Goal: Browse casually

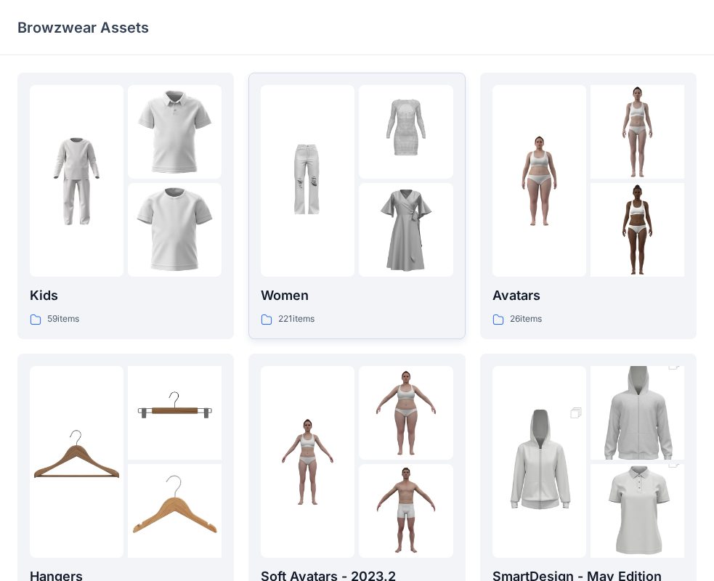
click at [379, 170] on img at bounding box center [406, 132] width 94 height 94
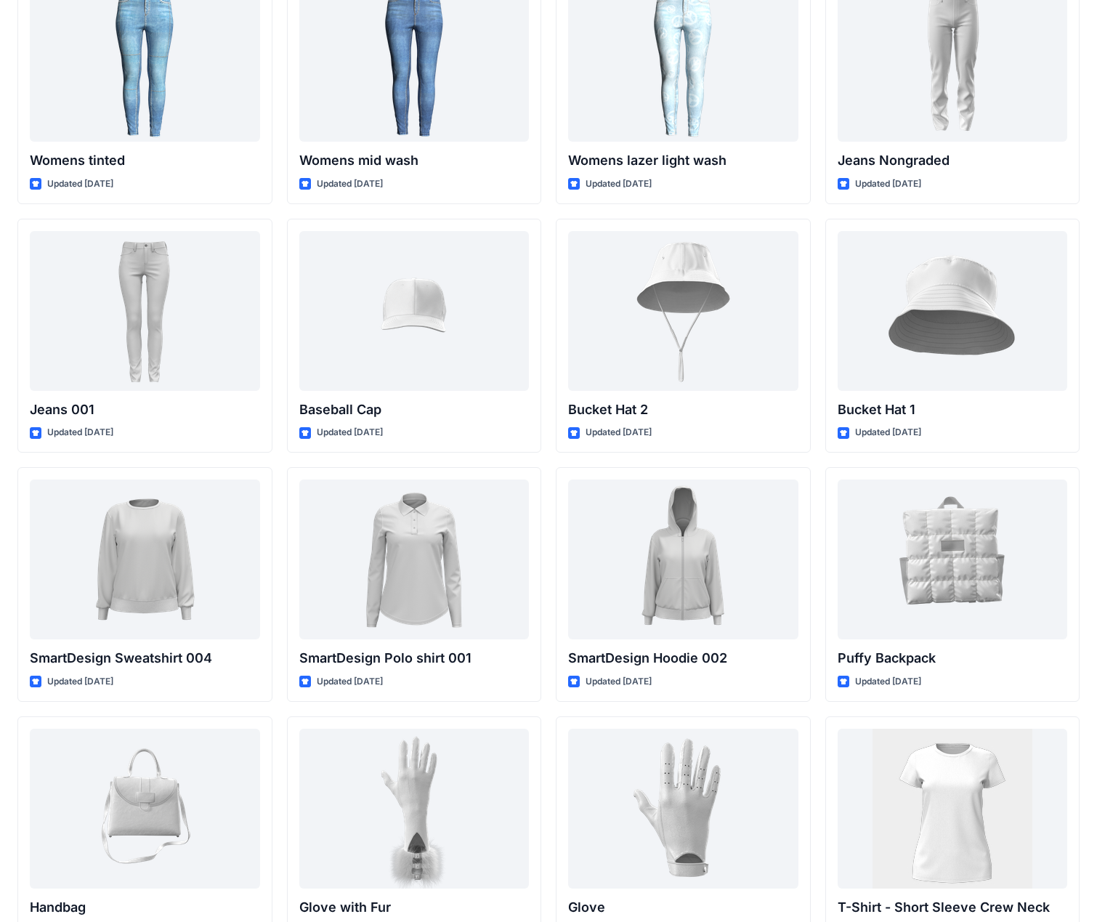
scroll to position [7854, 0]
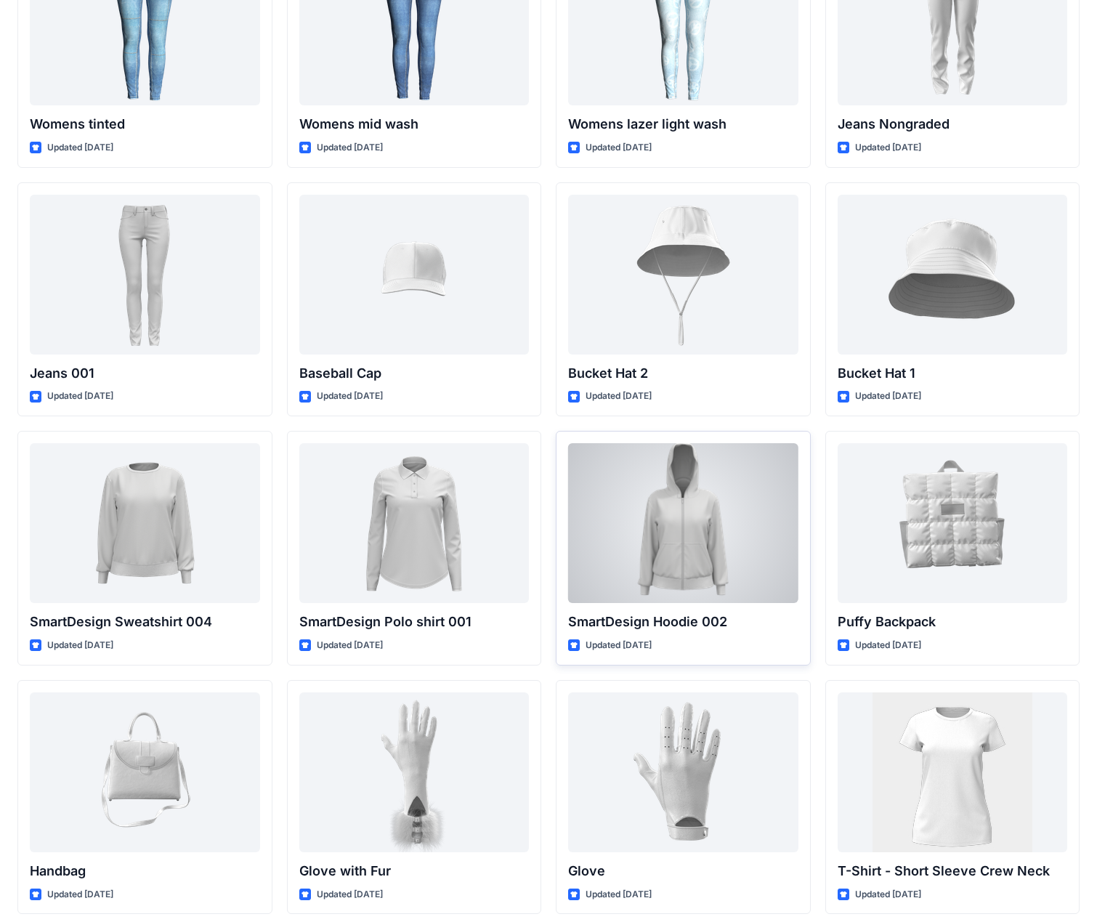
click at [726, 580] on div at bounding box center [683, 523] width 230 height 160
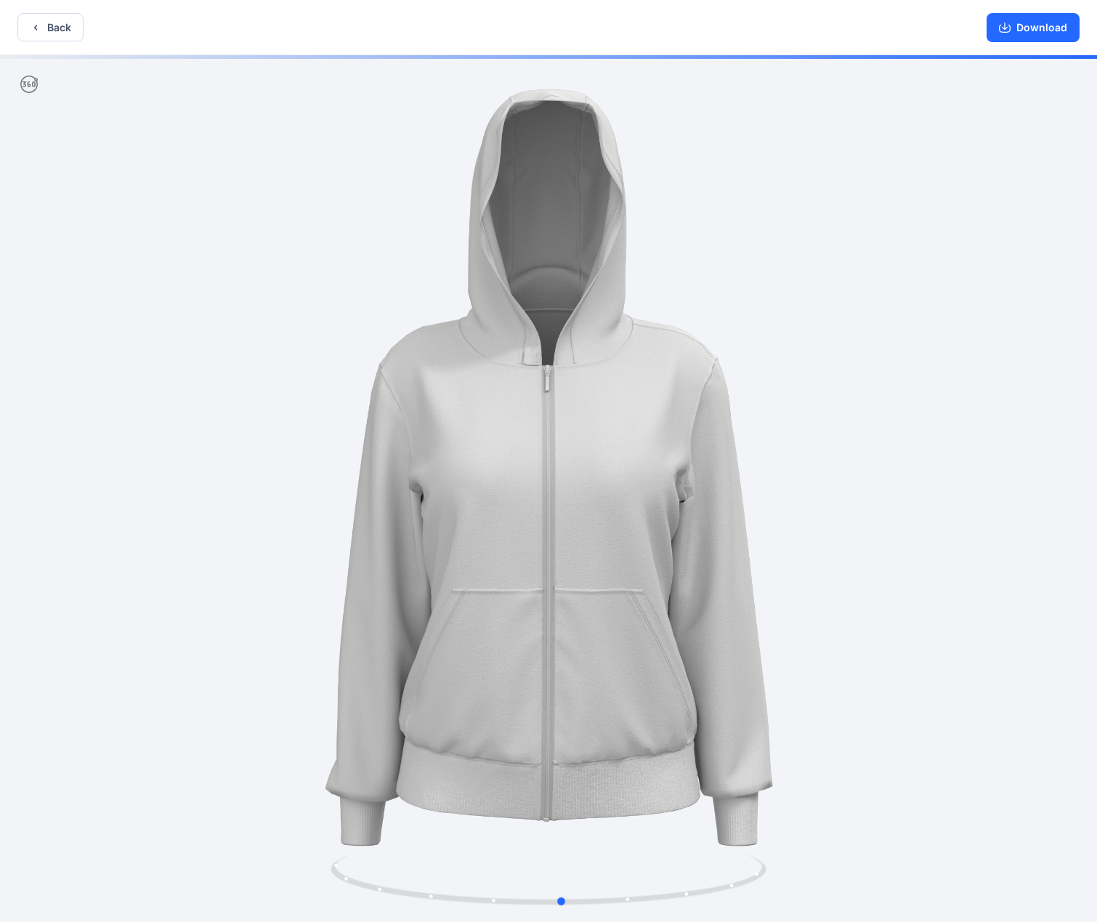
drag, startPoint x: 620, startPoint y: 810, endPoint x: 651, endPoint y: 767, distance: 52.6
click at [651, 580] on div at bounding box center [548, 490] width 1097 height 870
drag, startPoint x: 636, startPoint y: 763, endPoint x: 671, endPoint y: 727, distance: 49.8
click at [671, 580] on div at bounding box center [548, 490] width 1097 height 870
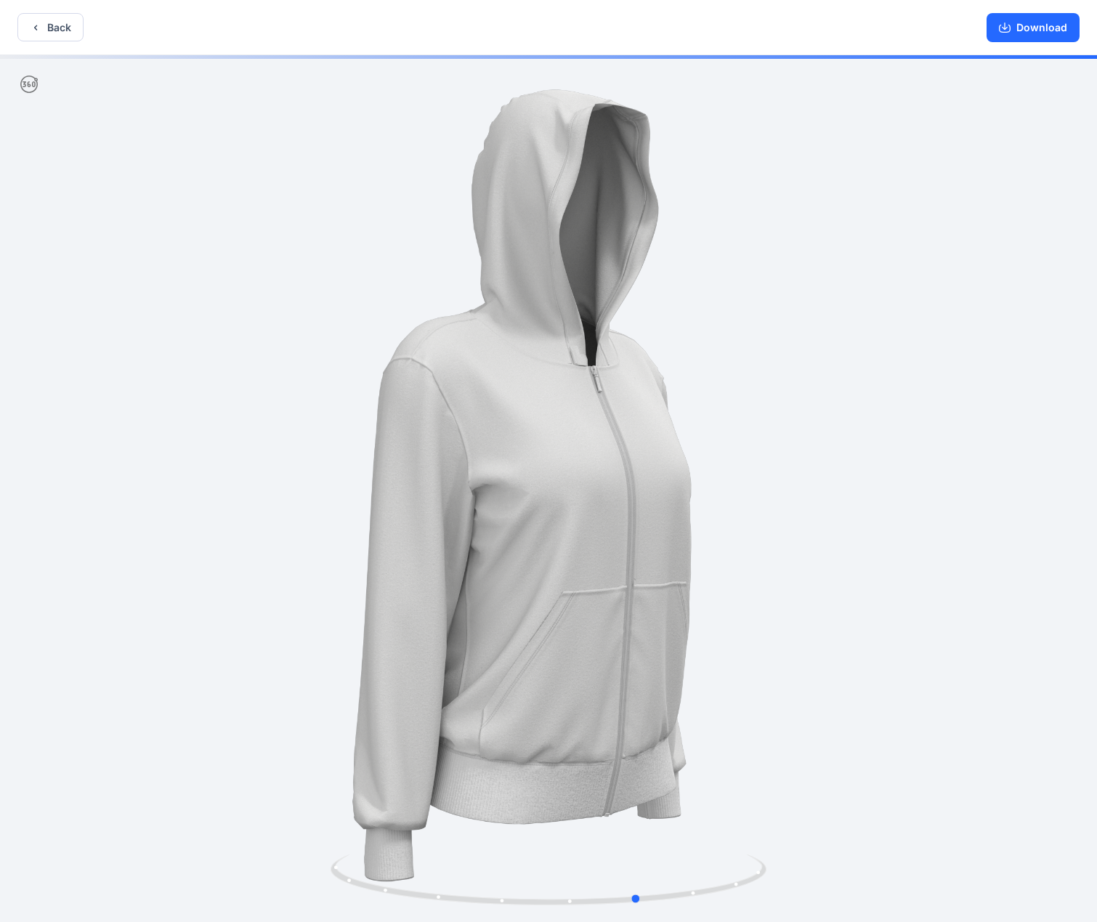
drag, startPoint x: 633, startPoint y: 700, endPoint x: 660, endPoint y: 635, distance: 70.7
click at [660, 580] on div at bounding box center [548, 490] width 1097 height 870
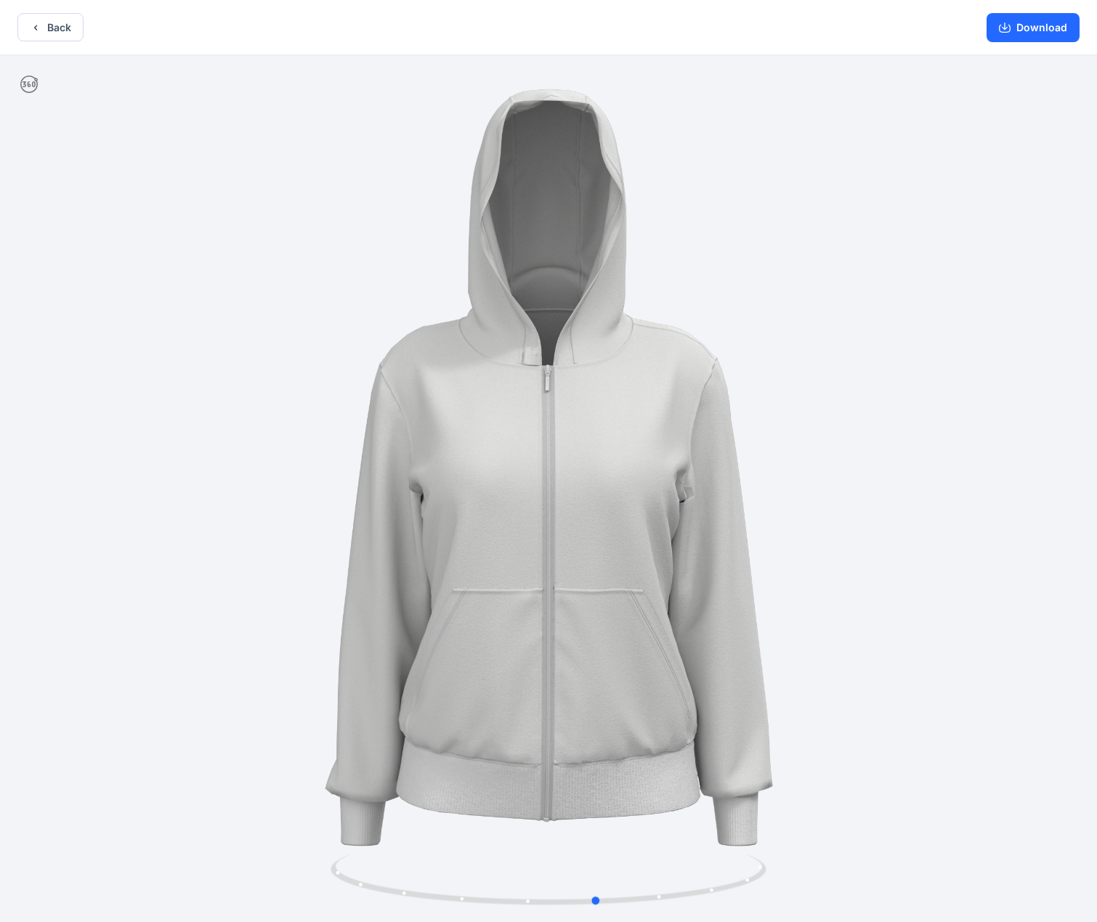
drag, startPoint x: 590, startPoint y: 782, endPoint x: 535, endPoint y: 771, distance: 56.4
click at [535, 580] on div at bounding box center [548, 490] width 1097 height 870
click at [726, 30] on icon "button" at bounding box center [1005, 28] width 12 height 12
